Goal: Complete application form: Complete application form

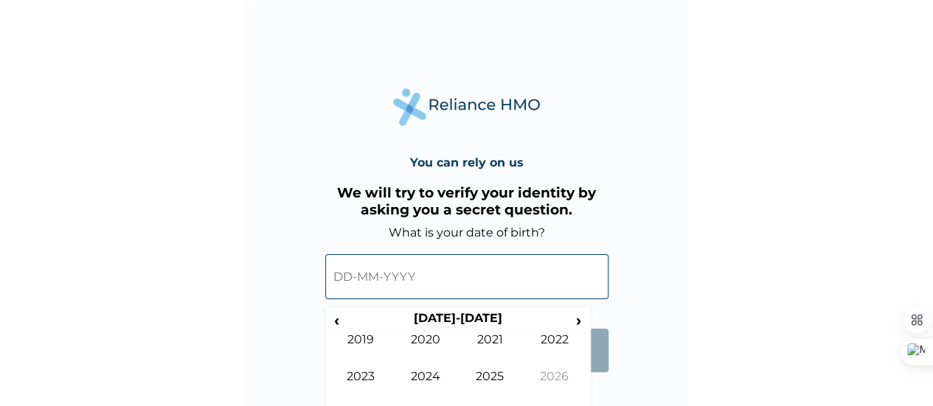
click at [367, 277] on input "text" at bounding box center [466, 276] width 283 height 45
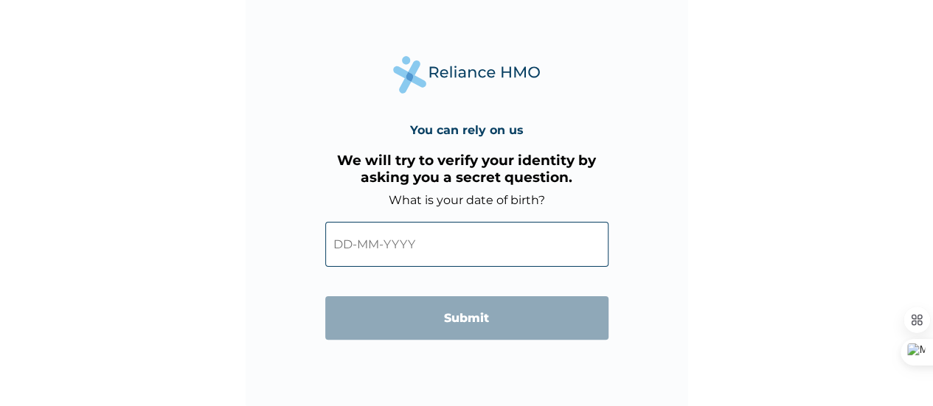
scroll to position [35, 0]
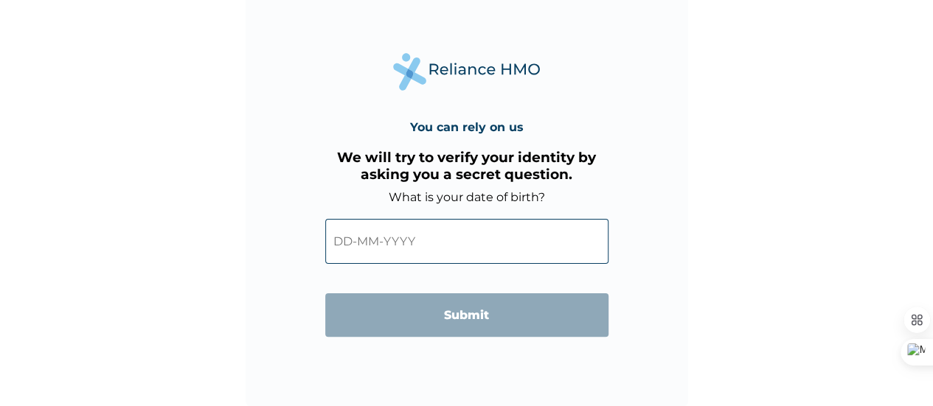
click at [516, 235] on input "text" at bounding box center [466, 241] width 283 height 45
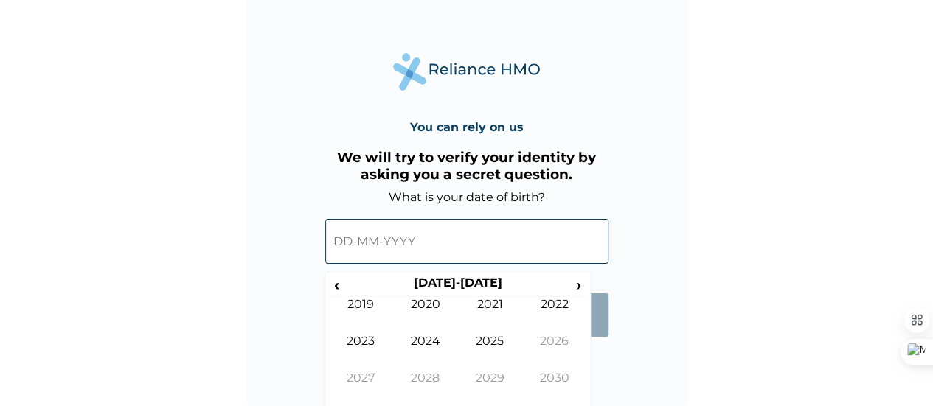
click at [477, 226] on input "text" at bounding box center [466, 241] width 283 height 45
click at [350, 246] on input "text" at bounding box center [466, 241] width 283 height 45
click at [339, 284] on span "‹" at bounding box center [336, 285] width 15 height 18
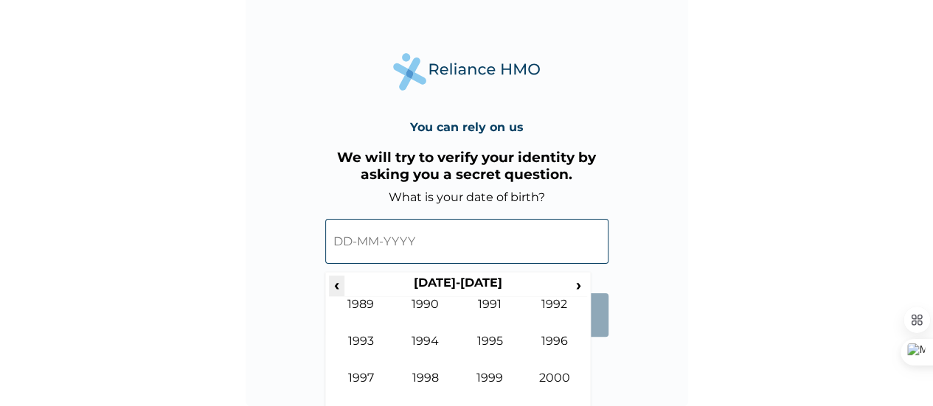
click at [339, 284] on span "‹" at bounding box center [336, 285] width 15 height 18
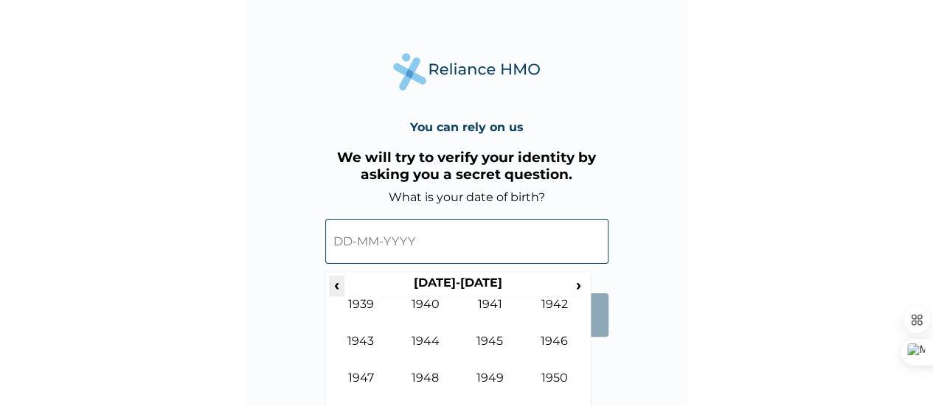
click at [339, 284] on span "‹" at bounding box center [336, 285] width 15 height 18
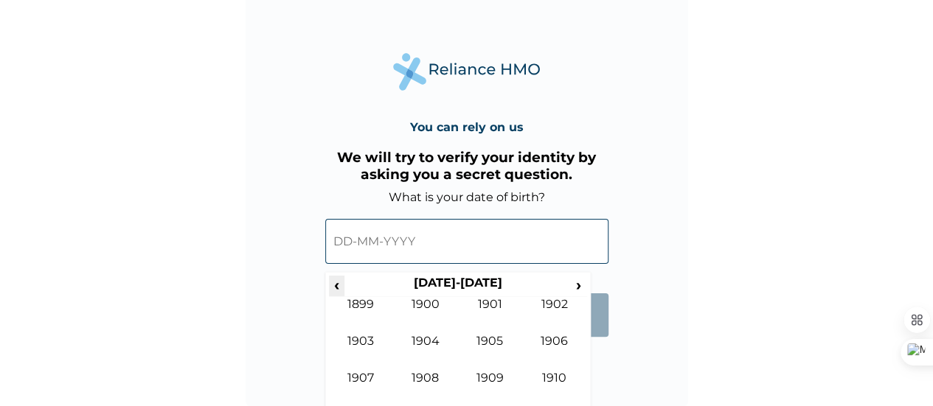
click at [339, 284] on span "‹" at bounding box center [336, 285] width 15 height 18
click at [580, 283] on span "›" at bounding box center [579, 285] width 16 height 18
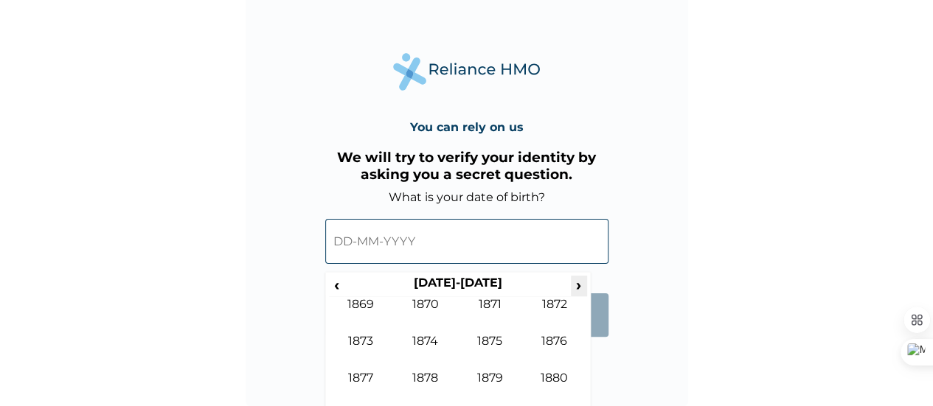
click at [580, 283] on span "›" at bounding box center [579, 285] width 16 height 18
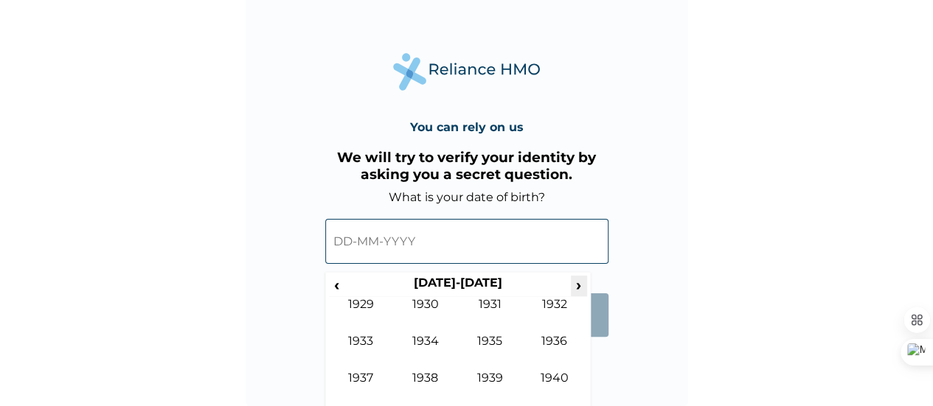
click at [580, 283] on span "›" at bounding box center [579, 285] width 16 height 18
click at [496, 241] on input "text" at bounding box center [466, 241] width 283 height 45
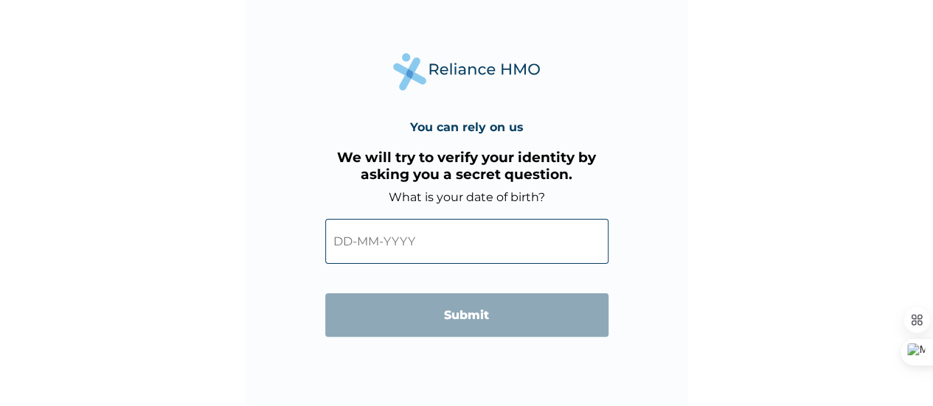
click at [471, 235] on input "text" at bounding box center [466, 241] width 283 height 45
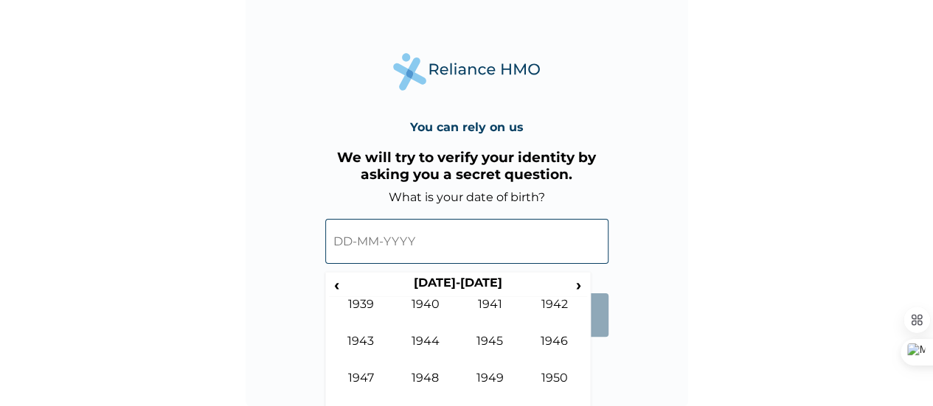
click at [351, 246] on input "text" at bounding box center [466, 241] width 283 height 45
click at [345, 236] on input "text" at bounding box center [466, 241] width 283 height 45
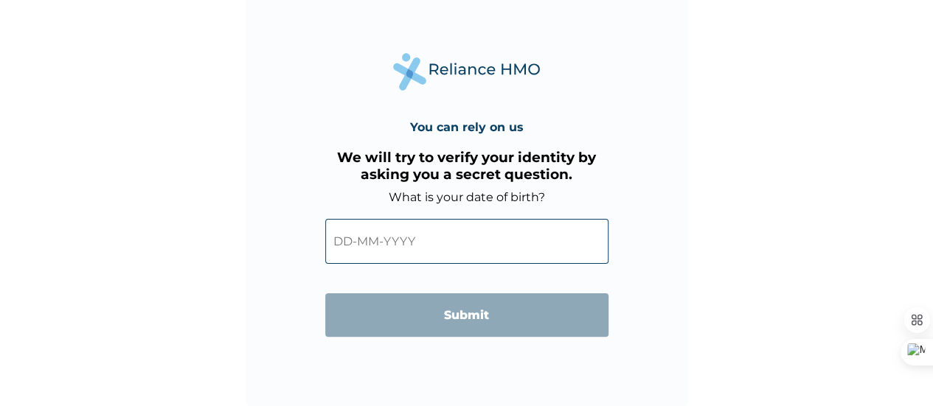
click at [542, 252] on input "text" at bounding box center [466, 241] width 283 height 45
click at [602, 353] on div "You can rely on us We will try to verify your identity by asking you a secret q…" at bounding box center [467, 186] width 443 height 443
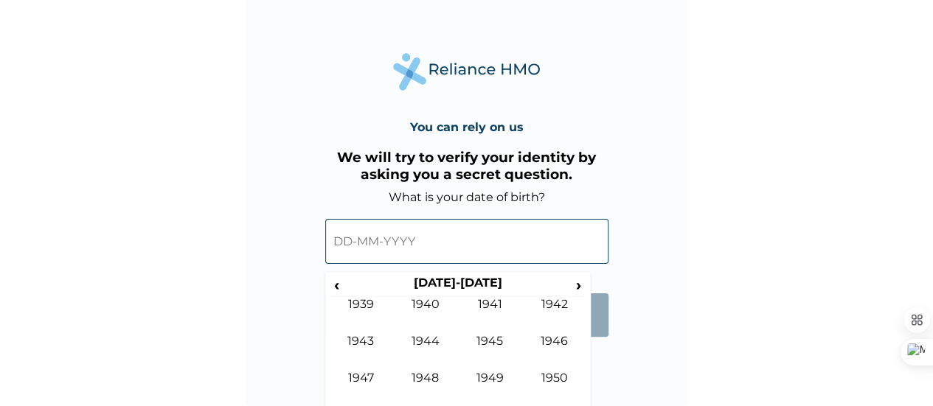
click at [558, 249] on input "text" at bounding box center [466, 241] width 283 height 45
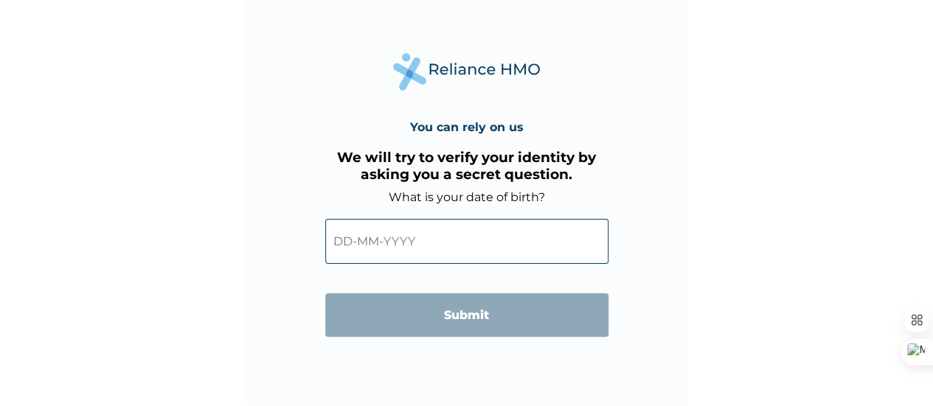
click at [554, 236] on input "text" at bounding box center [466, 241] width 283 height 45
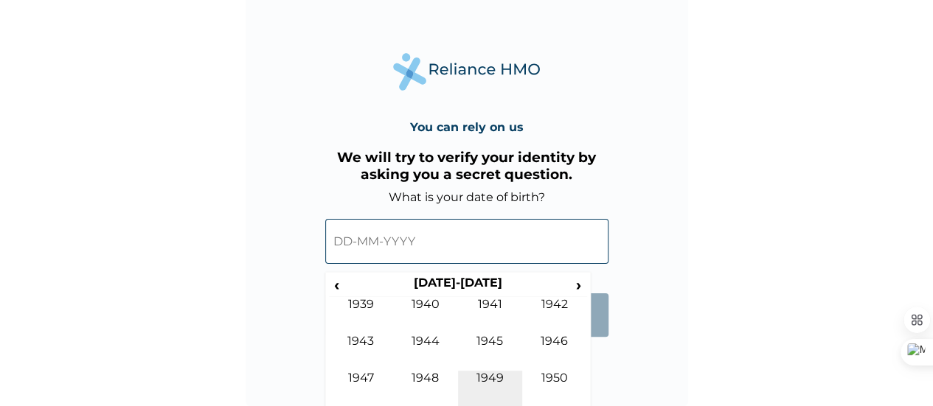
click at [493, 371] on td "1949" at bounding box center [490, 389] width 65 height 37
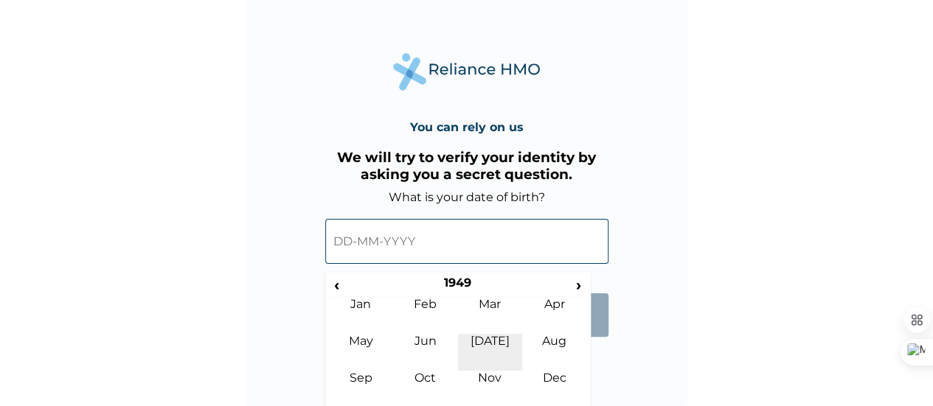
click at [495, 368] on td "[DATE]" at bounding box center [490, 352] width 65 height 37
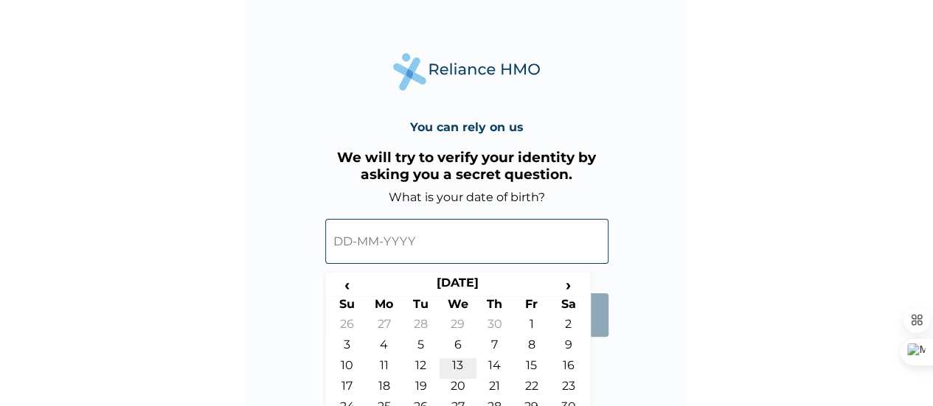
click at [457, 359] on td "13" at bounding box center [458, 368] width 37 height 21
type input "[DATE]"
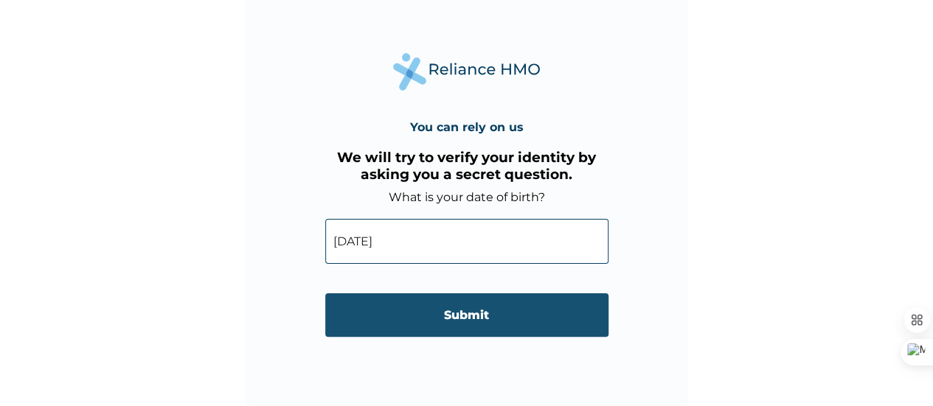
click at [463, 315] on input "Submit" at bounding box center [466, 316] width 283 height 44
